Goal: Task Accomplishment & Management: Manage account settings

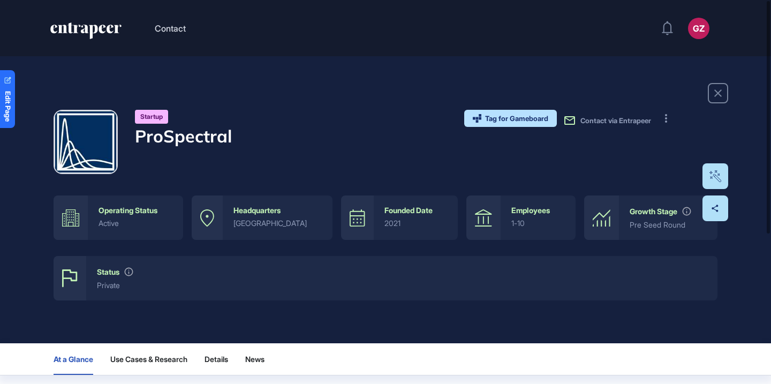
click at [229, 126] on h4 "ProSpectral" at bounding box center [183, 136] width 97 height 20
copy div "ProSpectral"
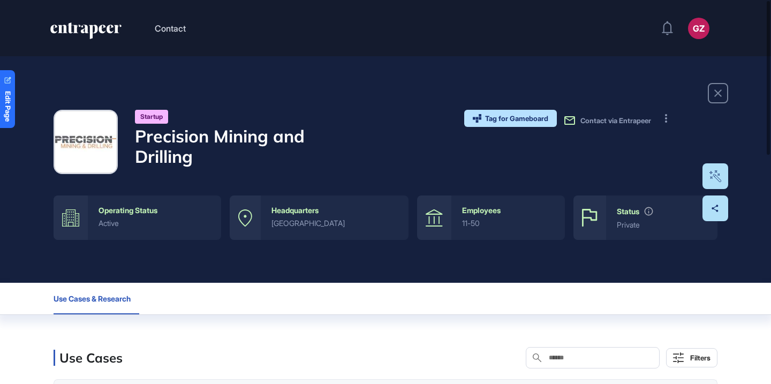
click at [250, 139] on h4 "Precision Mining and Drilling" at bounding box center [226, 146] width 182 height 41
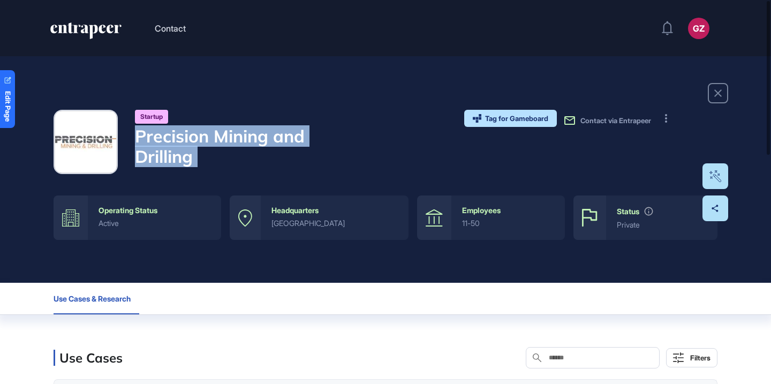
click at [250, 139] on h4 "Precision Mining and Drilling" at bounding box center [226, 146] width 182 height 41
copy div "Precision Mining and Drilling"
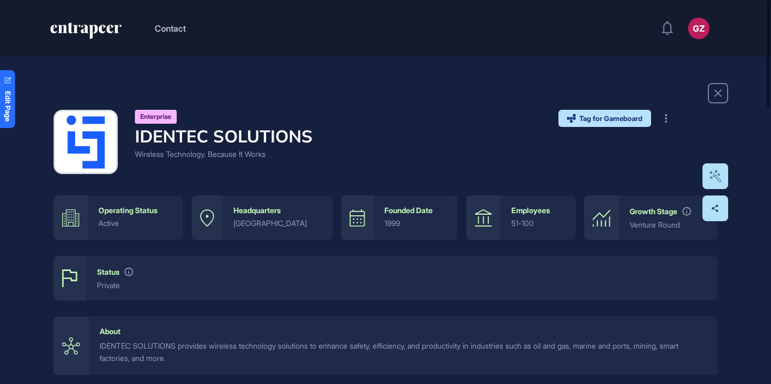
click at [269, 140] on h4 "IDENTEC SOLUTIONS" at bounding box center [224, 136] width 178 height 20
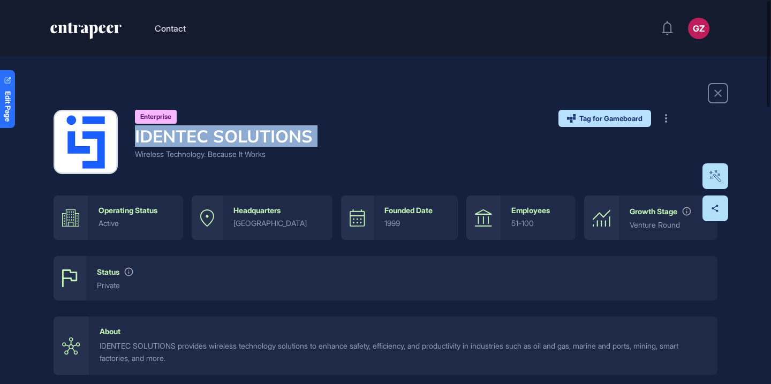
click at [269, 140] on h4 "IDENTEC SOLUTIONS" at bounding box center [224, 136] width 178 height 20
copy h4 "IDENTEC SOLUTIONS"
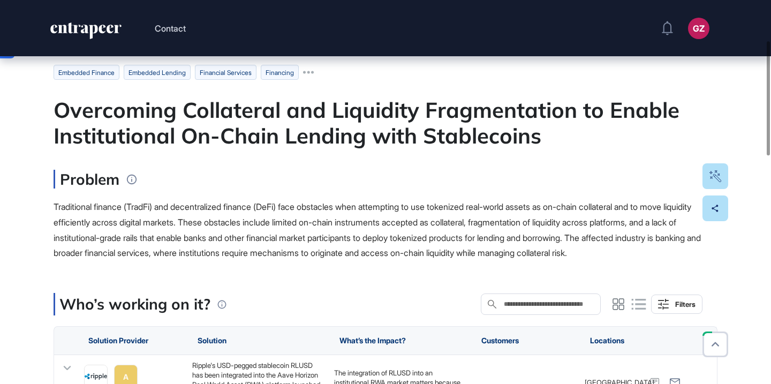
scroll to position [35, 0]
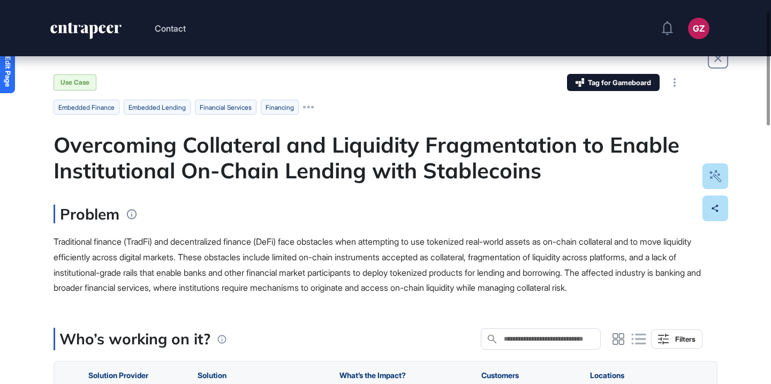
click at [397, 150] on div "Overcoming Collateral and Liquidity Fragmentation to Enable Institutional On-Ch…" at bounding box center [386, 157] width 664 height 51
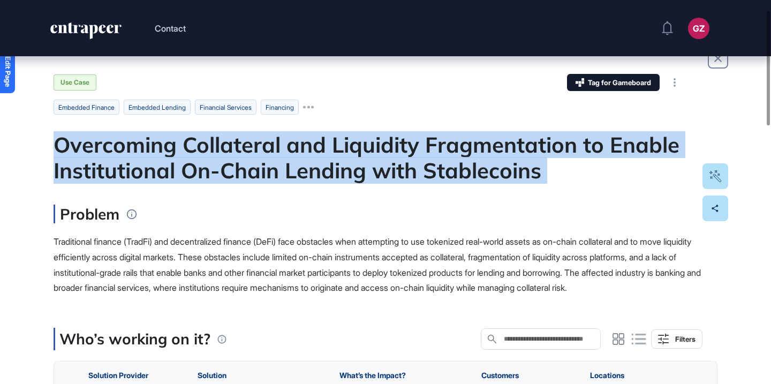
click at [397, 150] on div "Overcoming Collateral and Liquidity Fragmentation to Enable Institutional On-Ch…" at bounding box center [386, 157] width 664 height 51
copy div "Overcoming Collateral and Liquidity Fragmentation to Enable Institutional On-Ch…"
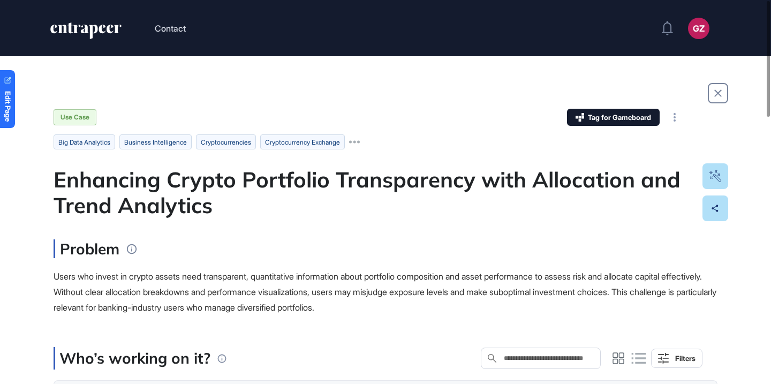
click at [322, 185] on div "Enhancing Crypto Portfolio Transparency with Allocation and Trend Analytics" at bounding box center [386, 192] width 664 height 51
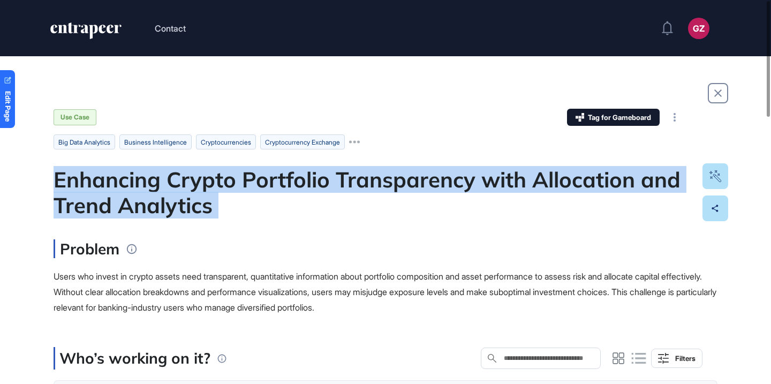
click at [322, 185] on div "Enhancing Crypto Portfolio Transparency with Allocation and Trend Analytics" at bounding box center [386, 192] width 664 height 51
copy div "Enhancing Crypto Portfolio Transparency with Allocation and Trend Analytics"
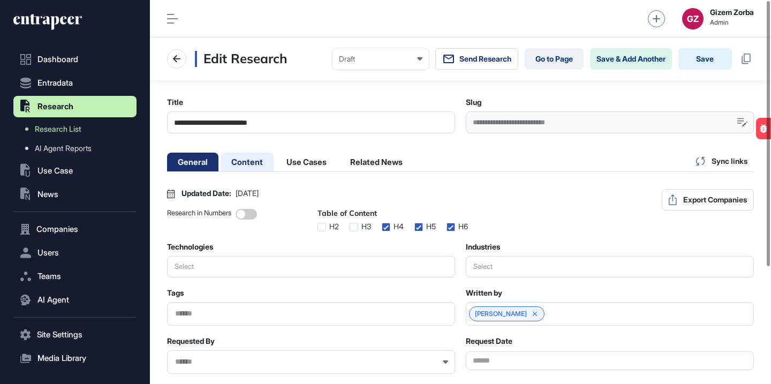
click at [276, 166] on li "Content" at bounding box center [307, 162] width 62 height 19
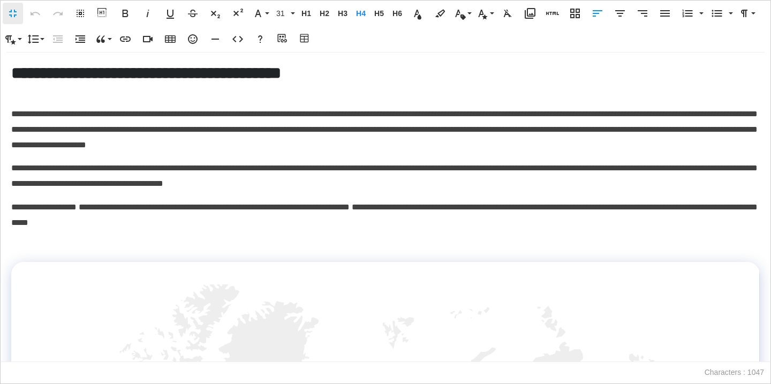
scroll to position [1, 5]
click at [532, 115] on p "**********" at bounding box center [385, 130] width 749 height 46
click at [375, 124] on p "**********" at bounding box center [385, 130] width 749 height 46
click at [277, 207] on span "**********" at bounding box center [189, 207] width 224 height 8
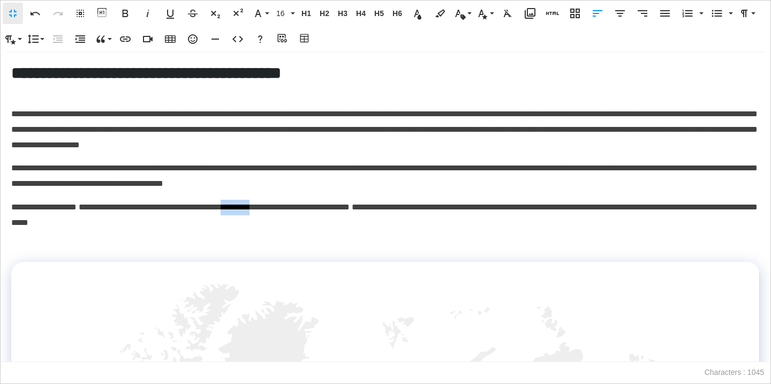
click at [277, 207] on span "**********" at bounding box center [189, 207] width 224 height 8
click at [278, 238] on div "**********" at bounding box center [385, 382] width 749 height 638
click at [607, 208] on span "**********" at bounding box center [384, 215] width 747 height 24
click at [575, 230] on div "**********" at bounding box center [385, 382] width 749 height 638
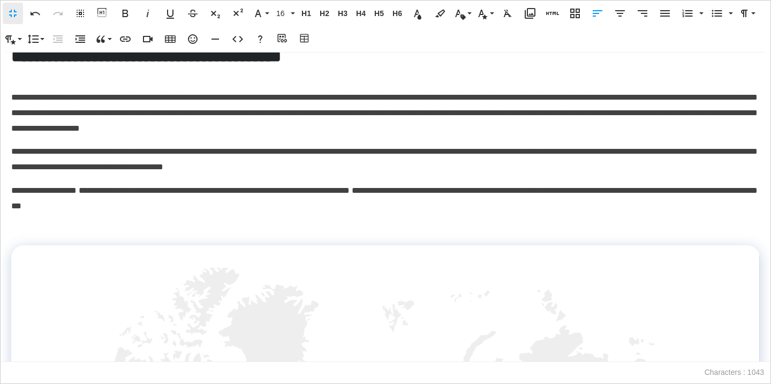
scroll to position [0, 0]
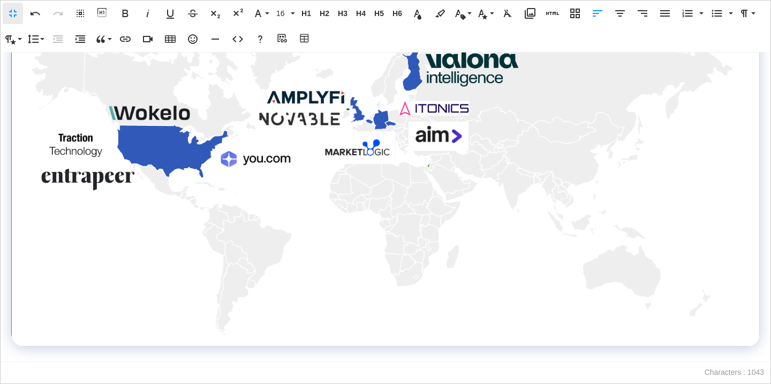
click at [447, 217] on img at bounding box center [385, 140] width 713 height 390
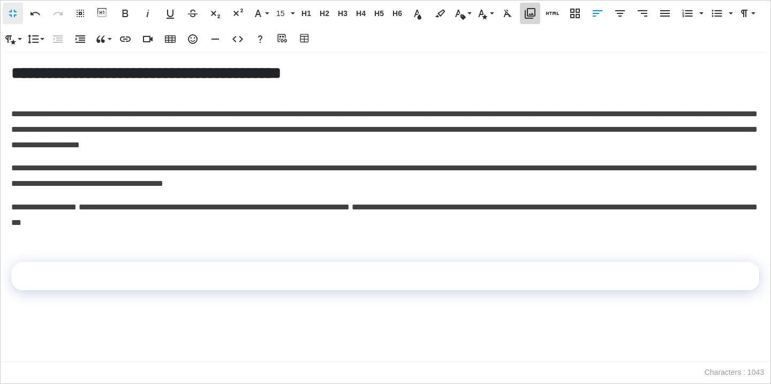
click at [532, 14] on icon "button" at bounding box center [530, 13] width 11 height 11
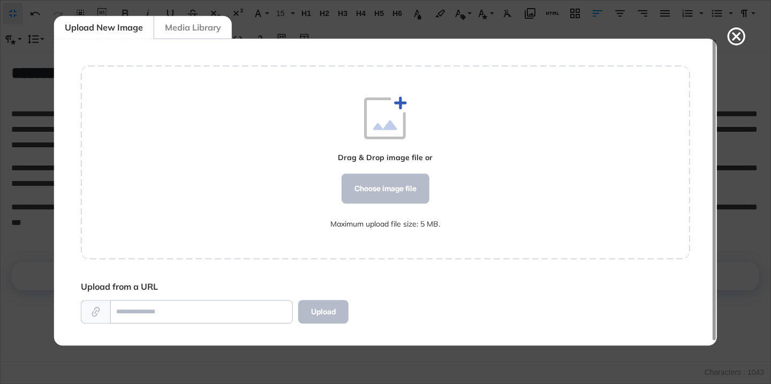
scroll to position [5, 1]
click at [416, 184] on div "Choose image file" at bounding box center [386, 189] width 88 height 30
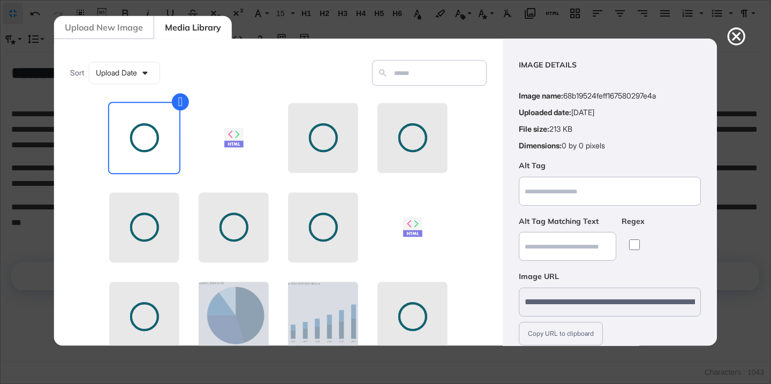
scroll to position [84, 0]
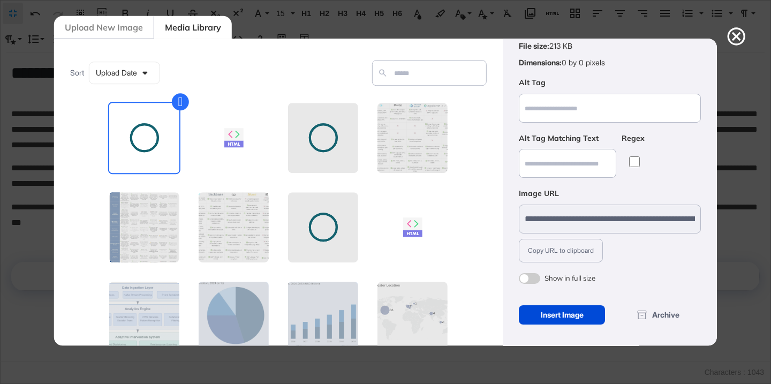
click at [533, 281] on span at bounding box center [529, 278] width 21 height 11
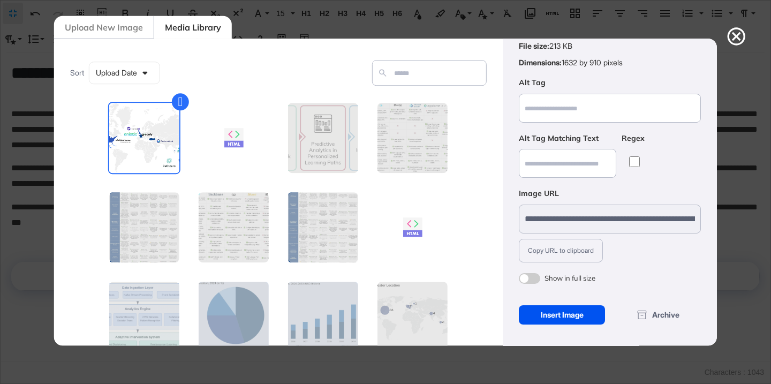
click at [543, 317] on div "Insert Image" at bounding box center [562, 314] width 86 height 19
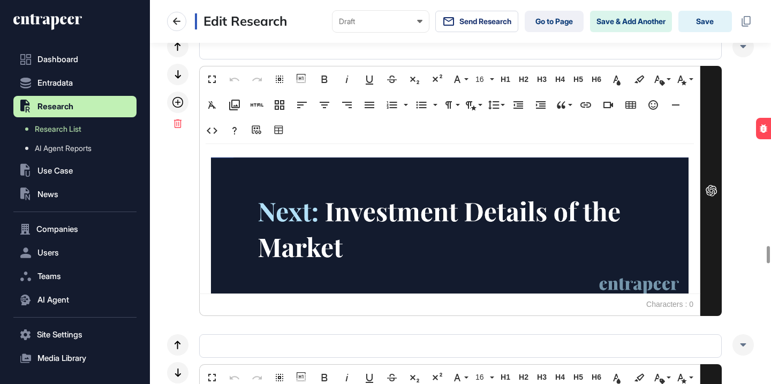
scroll to position [0, 0]
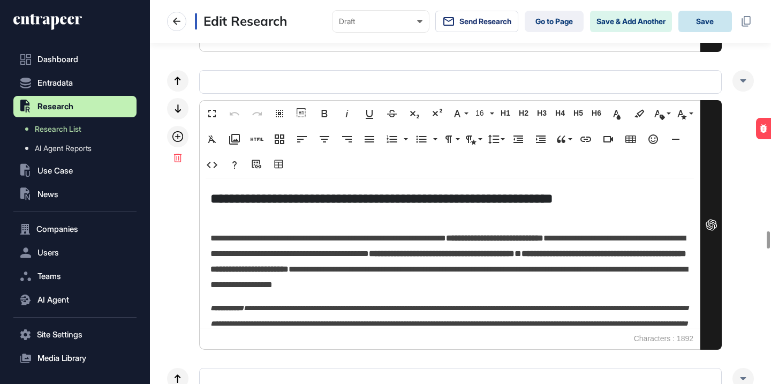
click at [715, 24] on button "Save" at bounding box center [706, 21] width 54 height 21
click at [712, 24] on button "Save" at bounding box center [706, 21] width 54 height 21
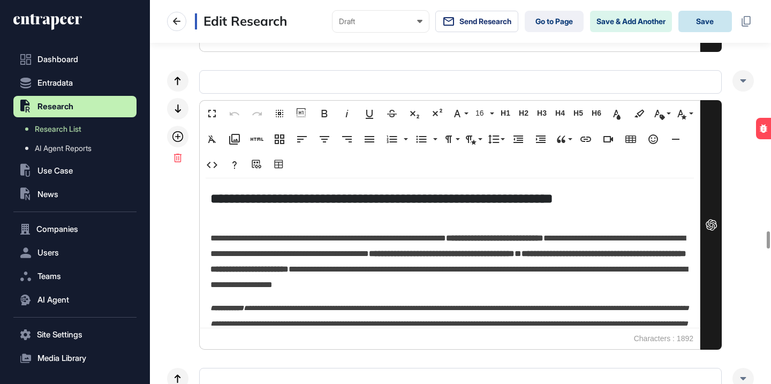
click at [712, 24] on button "Save" at bounding box center [706, 21] width 54 height 21
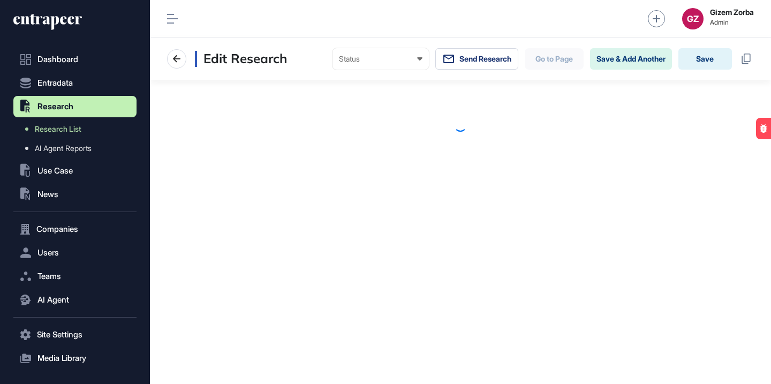
scroll to position [1, 1]
